Goal: Navigation & Orientation: Find specific page/section

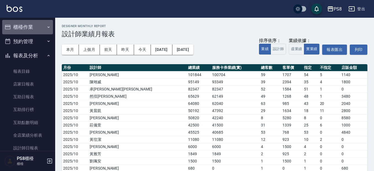
click at [30, 32] on button "櫃檯作業" at bounding box center [27, 27] width 51 height 14
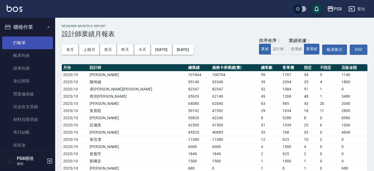
click at [28, 45] on link "打帳單" at bounding box center [27, 42] width 51 height 13
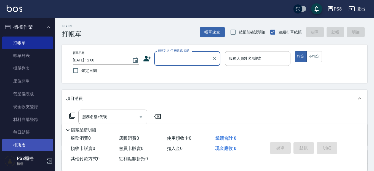
click at [28, 139] on link "排班表" at bounding box center [27, 145] width 51 height 13
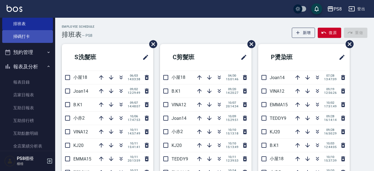
scroll to position [166, 0]
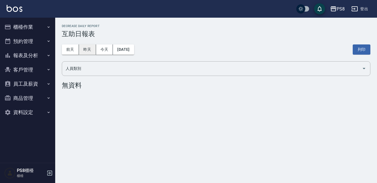
click at [85, 53] on button "昨天" at bounding box center [87, 49] width 17 height 10
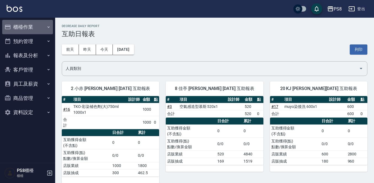
click at [34, 31] on button "櫃檯作業" at bounding box center [27, 27] width 51 height 14
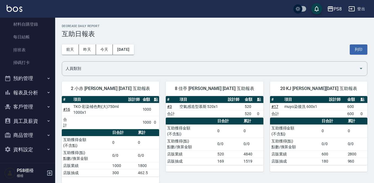
scroll to position [95, 0]
click at [26, 76] on button "預約管理" at bounding box center [27, 78] width 51 height 14
click at [27, 86] on button "報表及分析" at bounding box center [27, 92] width 51 height 14
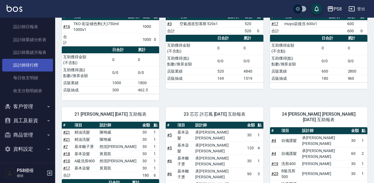
scroll to position [110, 0]
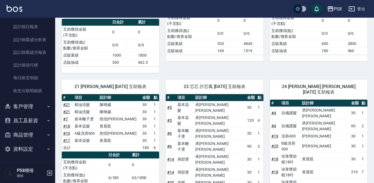
click at [64, 104] on link "# 21" at bounding box center [66, 104] width 7 height 4
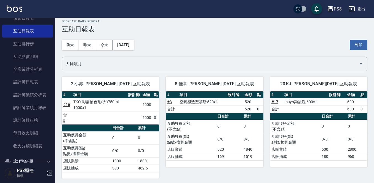
scroll to position [296, 0]
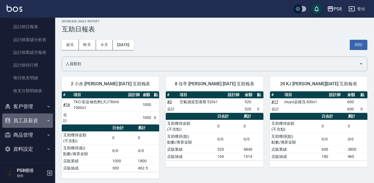
click at [46, 122] on icon "button" at bounding box center [48, 120] width 4 height 4
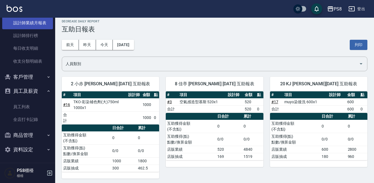
scroll to position [325, 0]
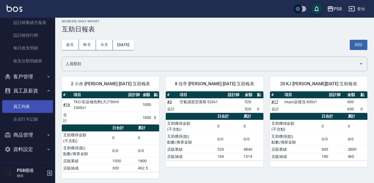
click at [40, 105] on link "員工列表" at bounding box center [27, 106] width 51 height 13
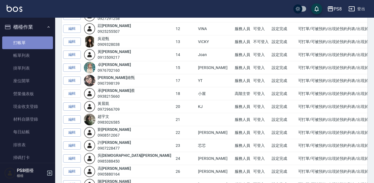
click at [29, 47] on link "打帳單" at bounding box center [27, 42] width 51 height 13
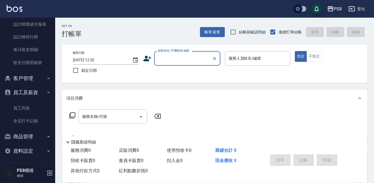
scroll to position [325, 0]
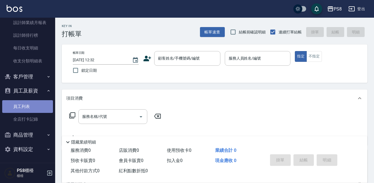
click at [36, 104] on link "員工列表" at bounding box center [27, 106] width 51 height 13
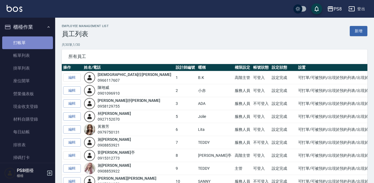
click at [27, 44] on link "打帳單" at bounding box center [27, 42] width 51 height 13
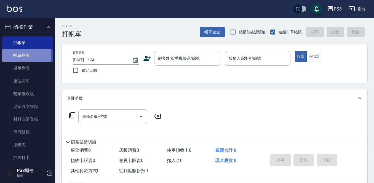
click at [10, 55] on link "帳單列表" at bounding box center [27, 55] width 51 height 13
